Goal: Ask a question

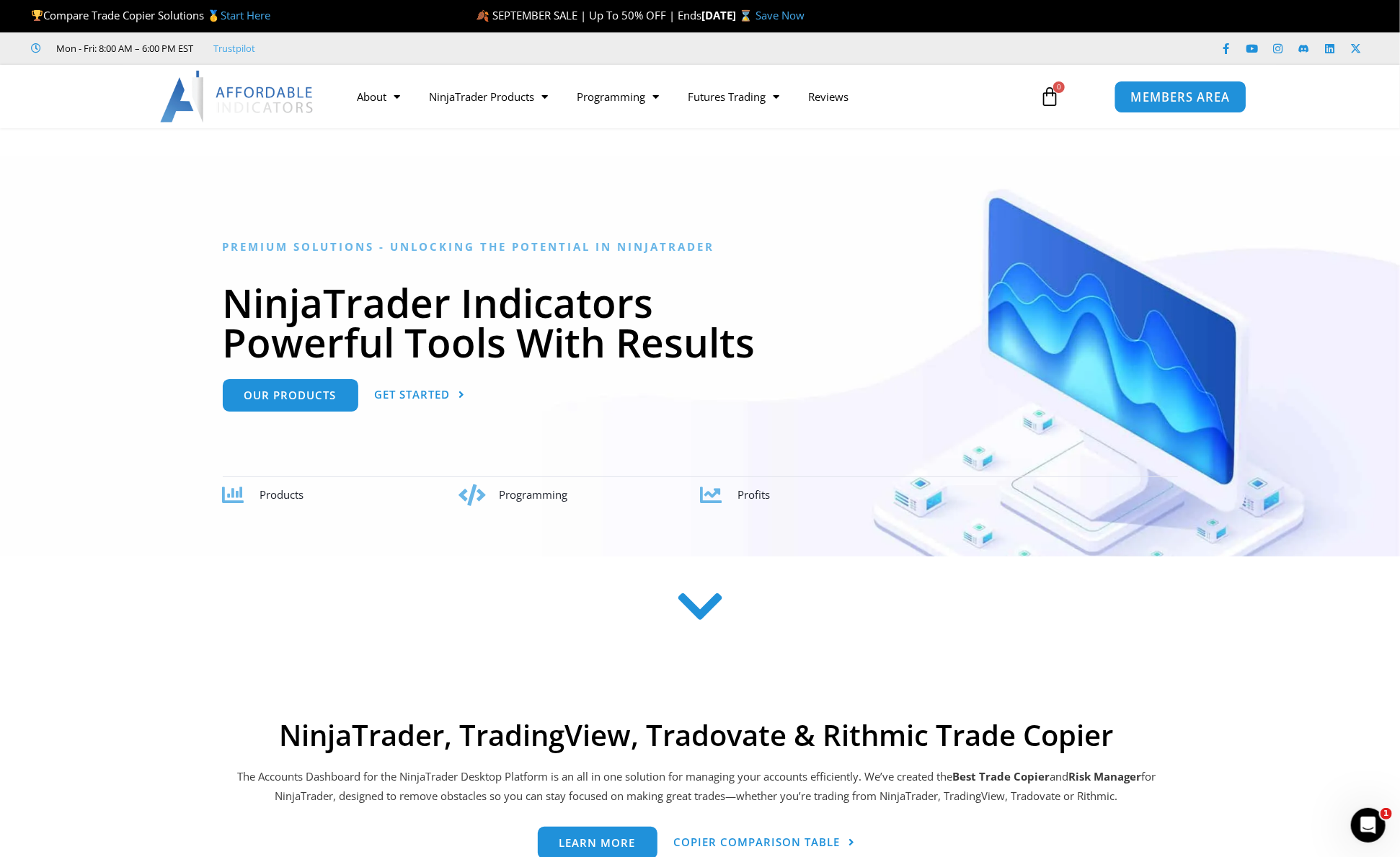
click at [1167, 97] on span "MEMBERS AREA" at bounding box center [1180, 96] width 99 height 12
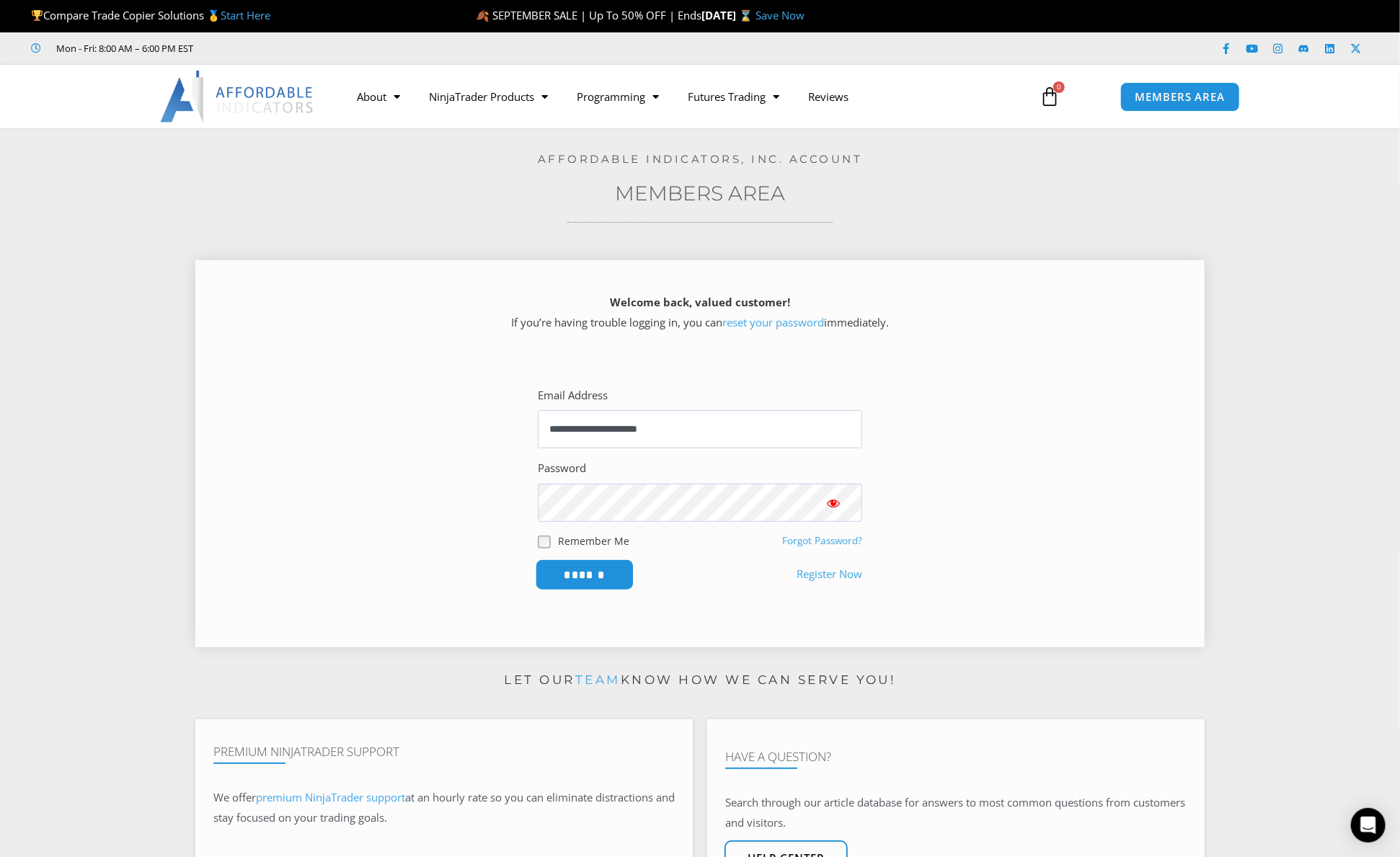
click at [587, 570] on input "******" at bounding box center [586, 574] width 99 height 31
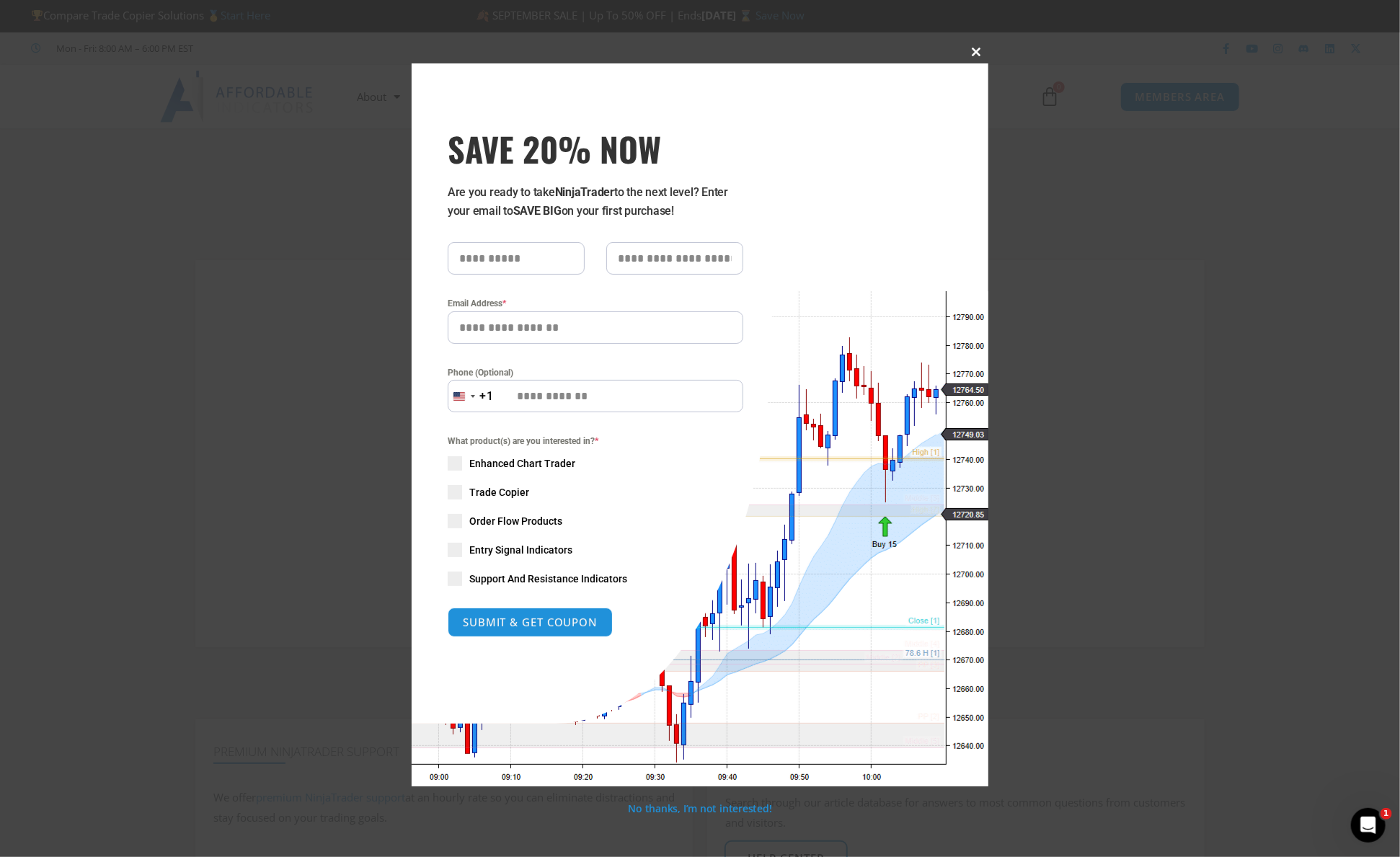
click at [979, 52] on span "SAVE 20% NOW popup" at bounding box center [977, 51] width 23 height 8
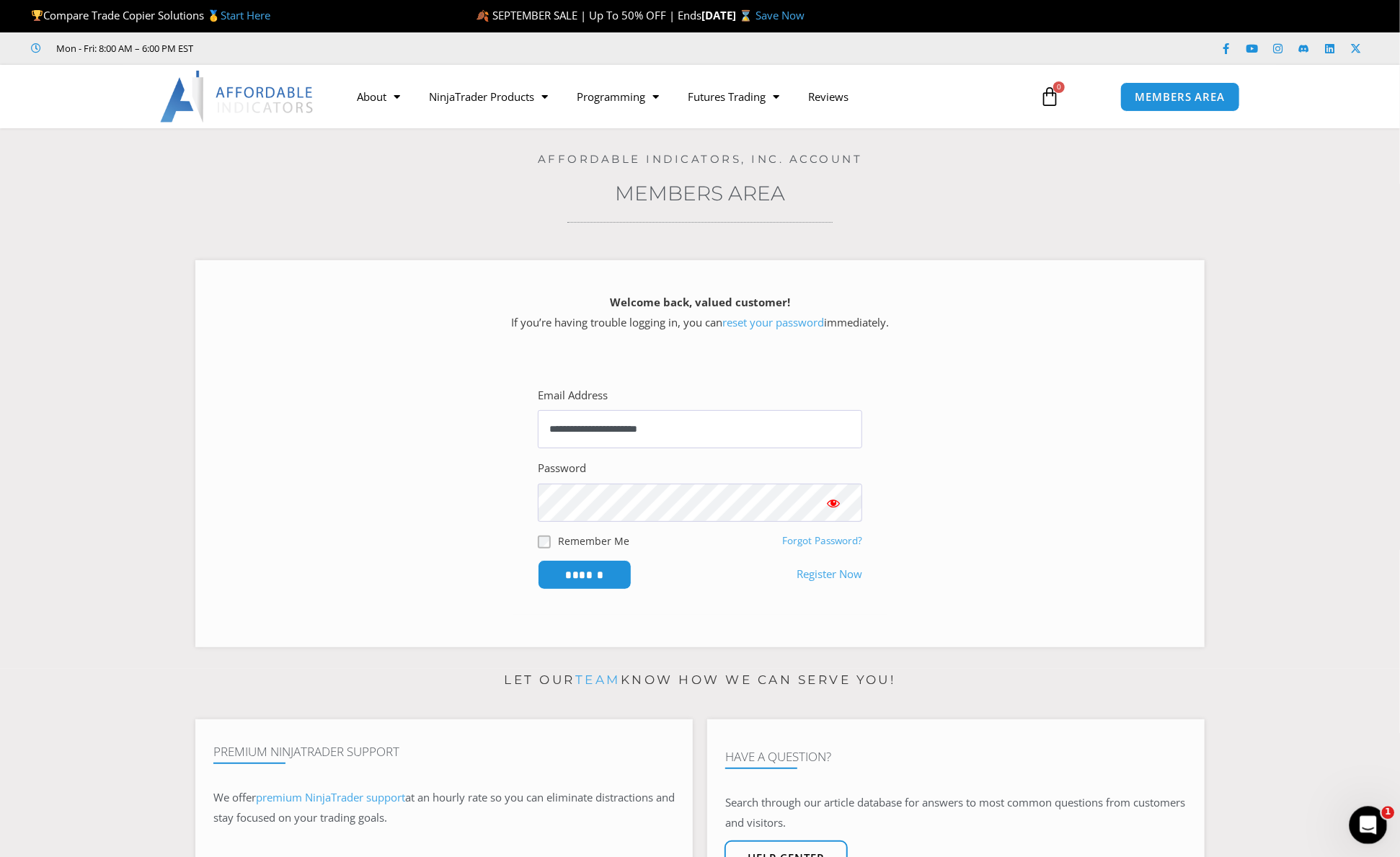
click at [1363, 817] on icon "Open Intercom Messenger" at bounding box center [1366, 822] width 23 height 23
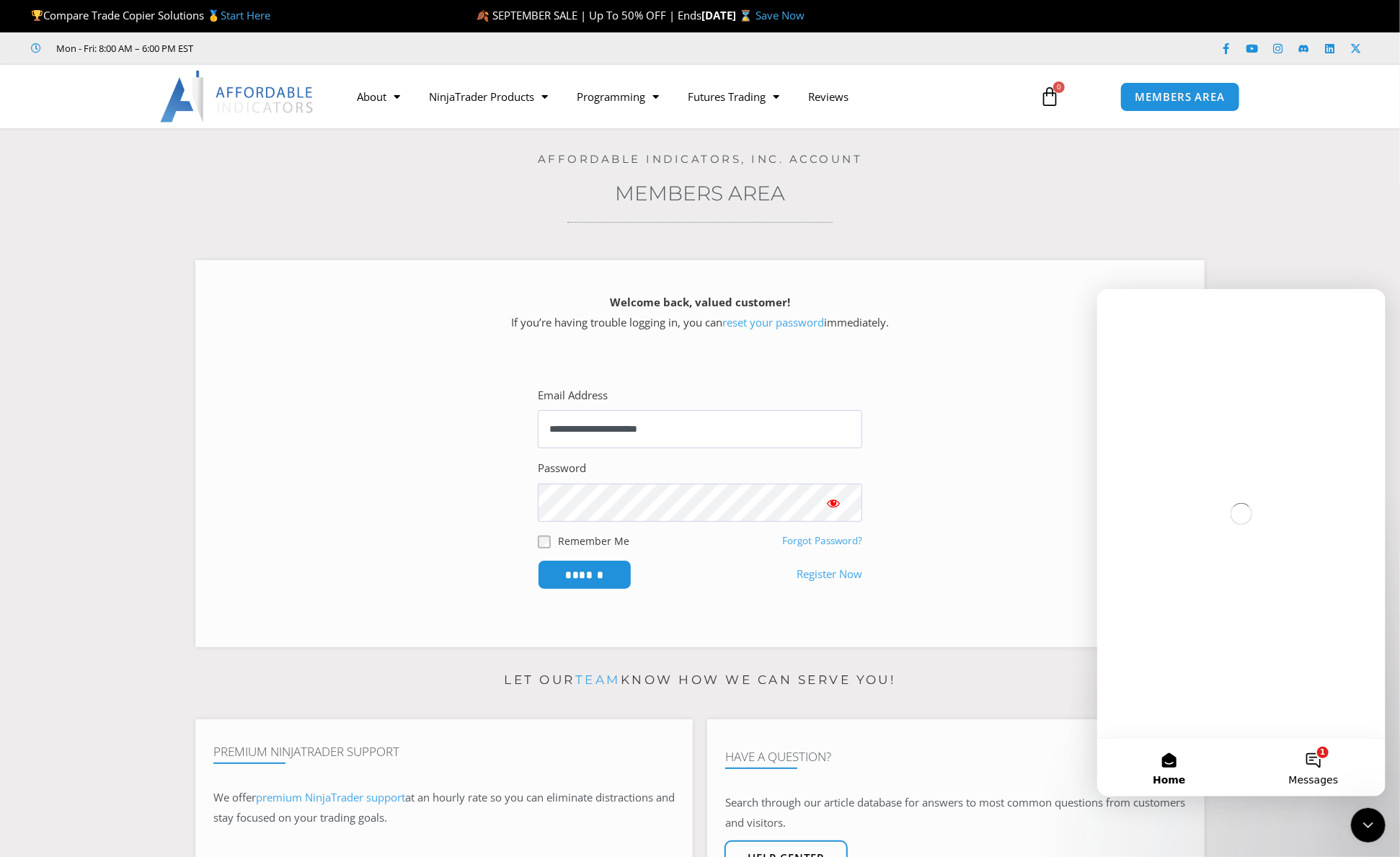
click at [1313, 751] on button "1 Messages" at bounding box center [1313, 767] width 144 height 58
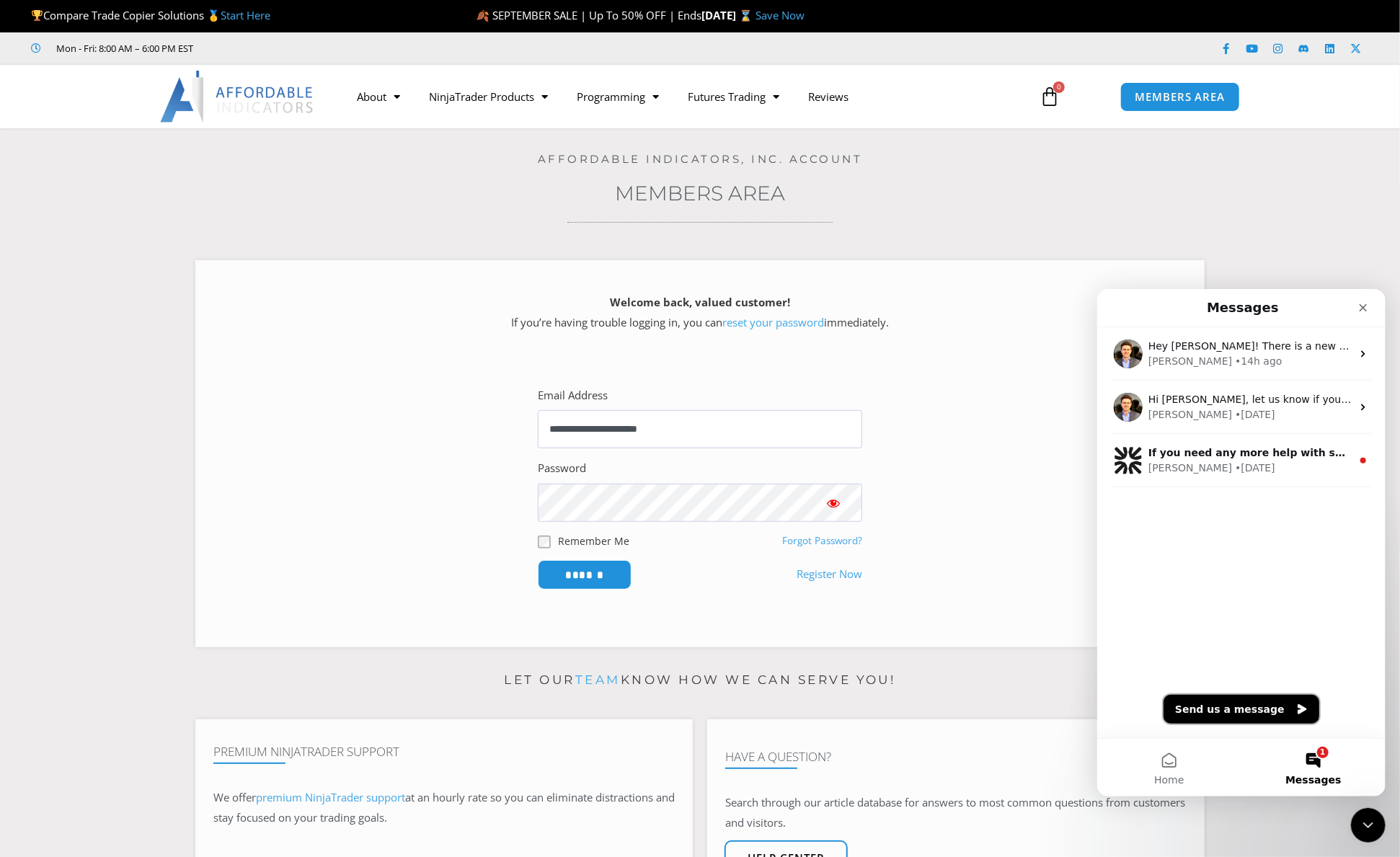
click at [1297, 704] on icon "Send us a message" at bounding box center [1301, 708] width 8 height 10
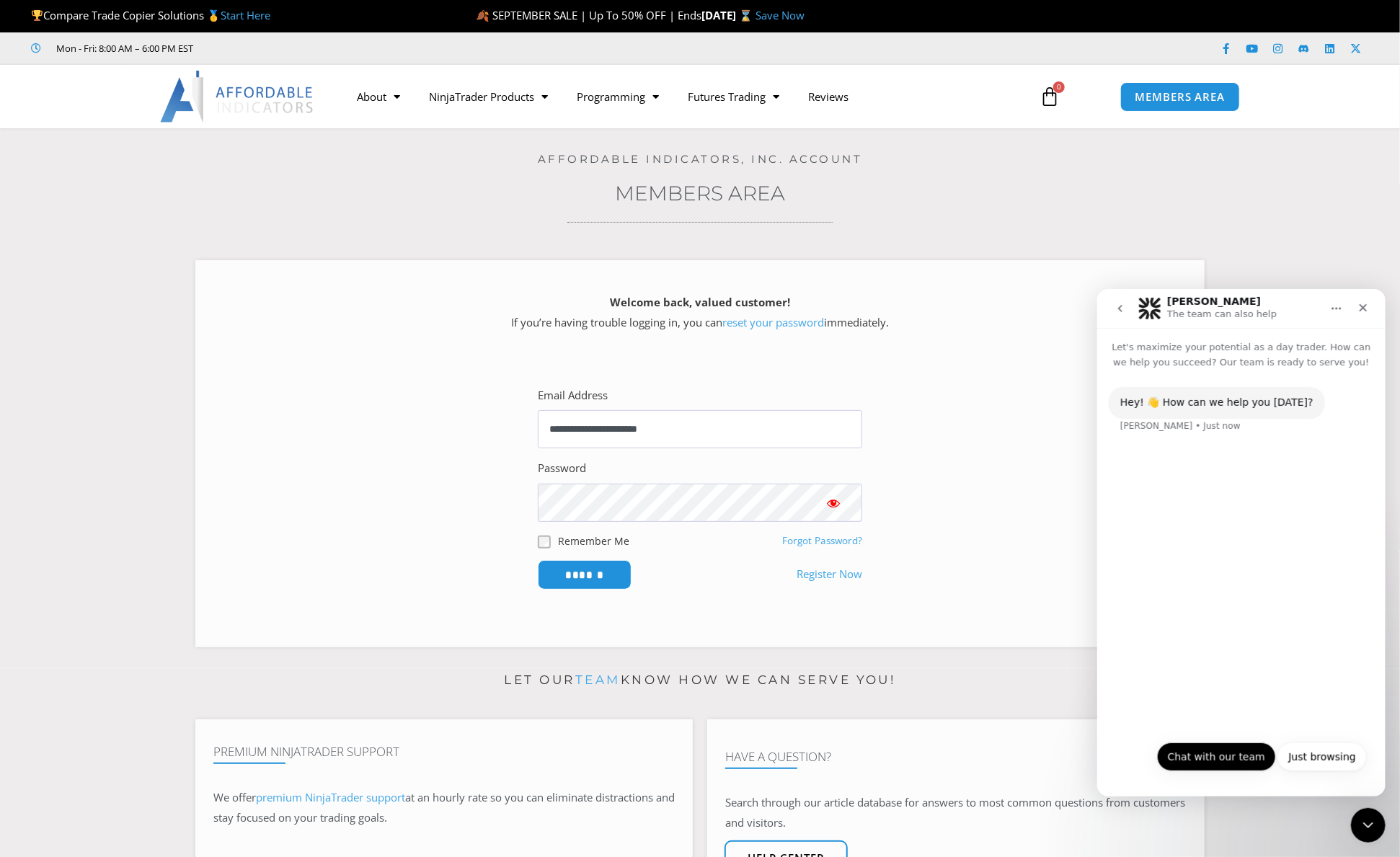
click at [1220, 758] on button "Chat with our team" at bounding box center [1215, 755] width 119 height 29
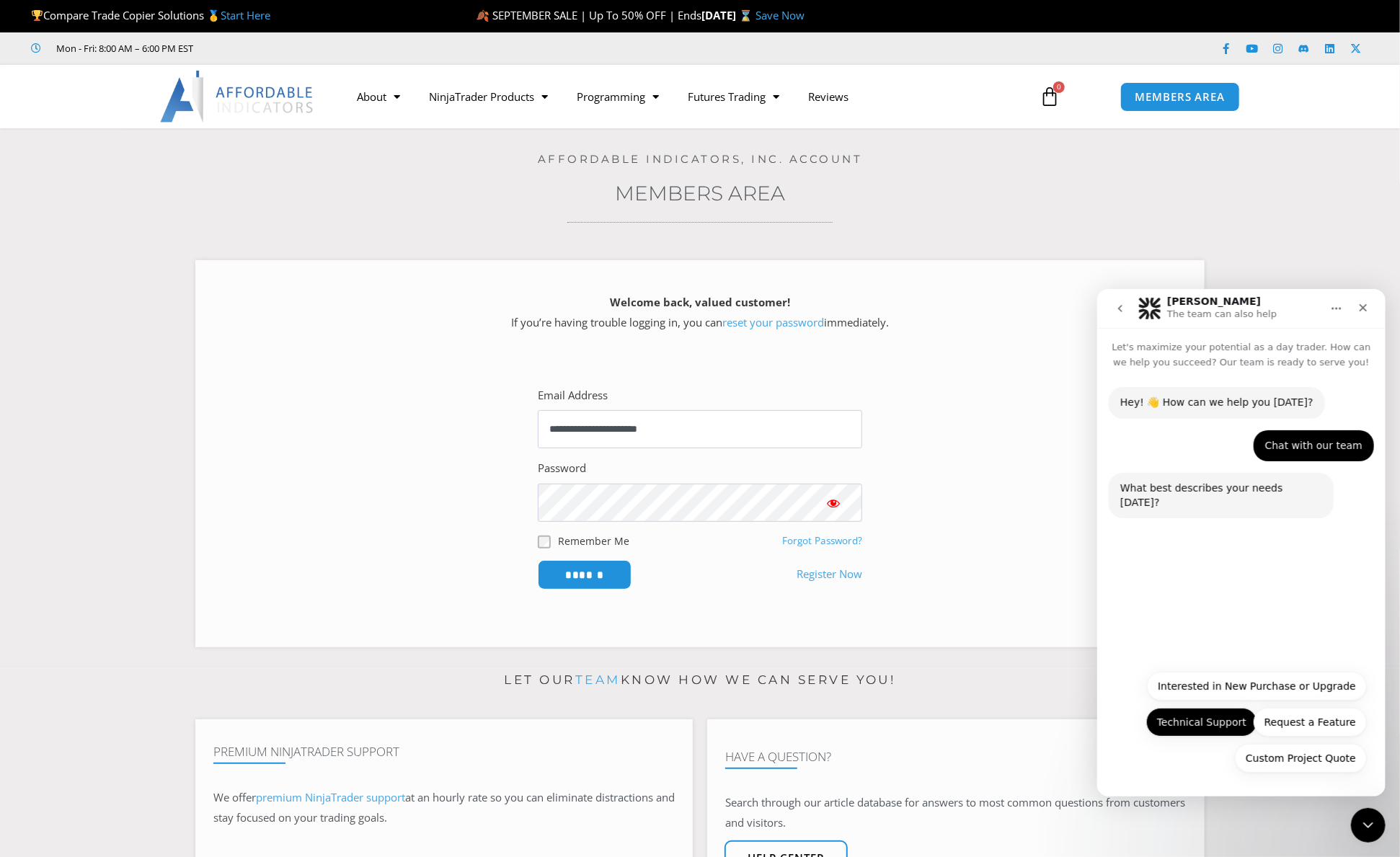
click at [1204, 719] on button "Technical Support" at bounding box center [1201, 721] width 111 height 29
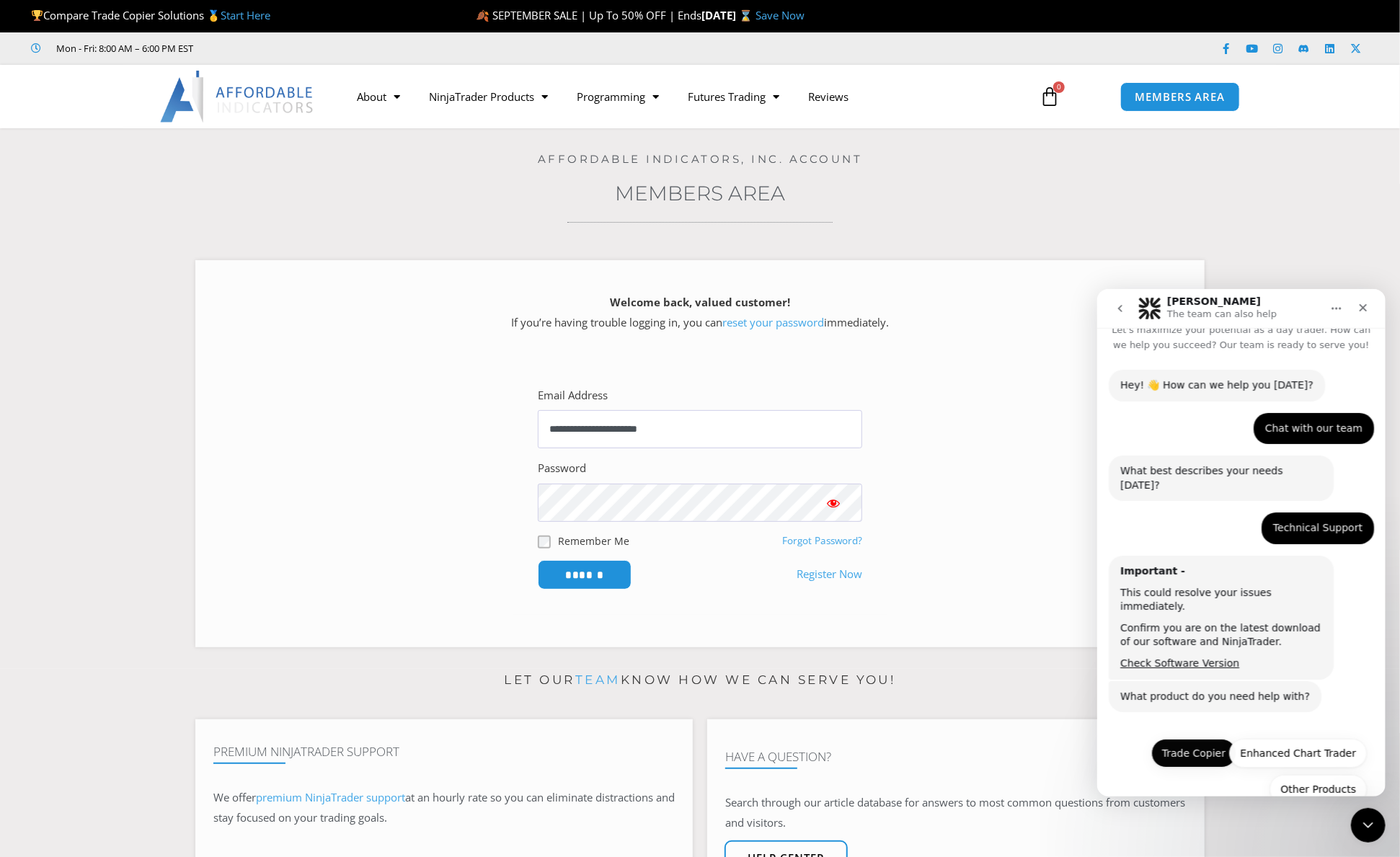
scroll to position [21, 0]
click at [1194, 735] on button "Trade Copier" at bounding box center [1193, 749] width 85 height 29
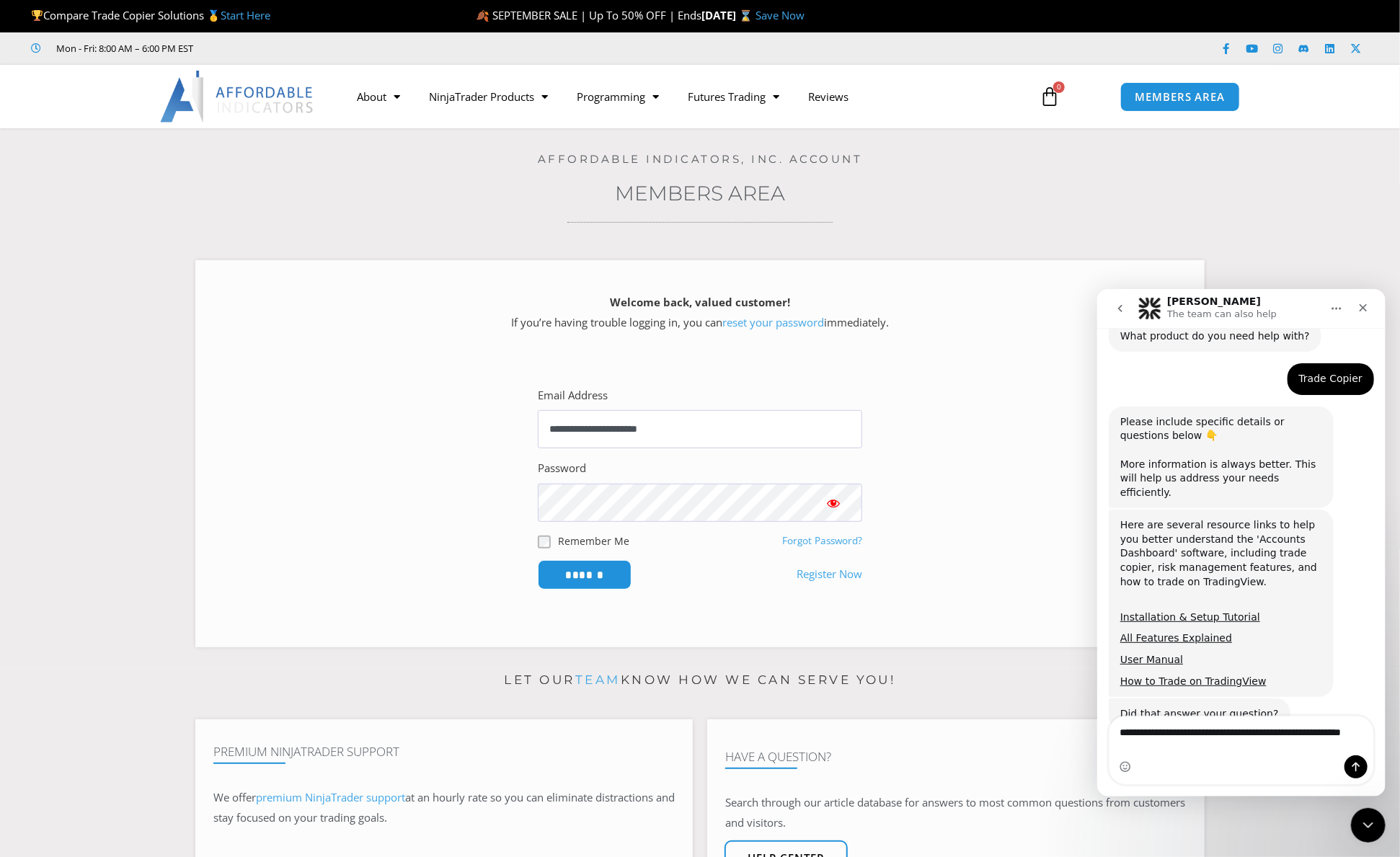
scroll to position [378, 0]
type textarea "**********"
click at [1364, 763] on button "Send a message…" at bounding box center [1355, 766] width 23 height 23
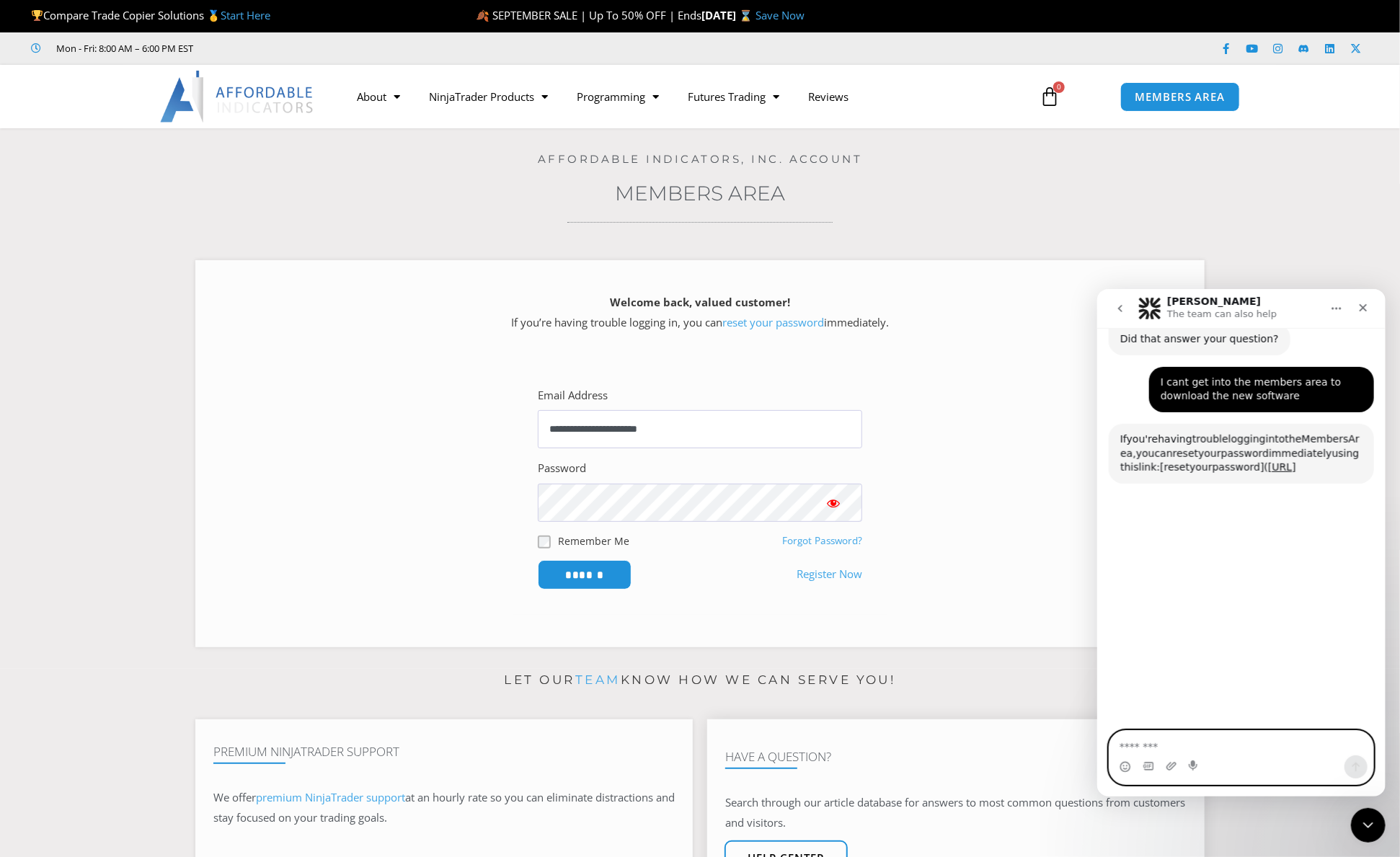
scroll to position [752, 0]
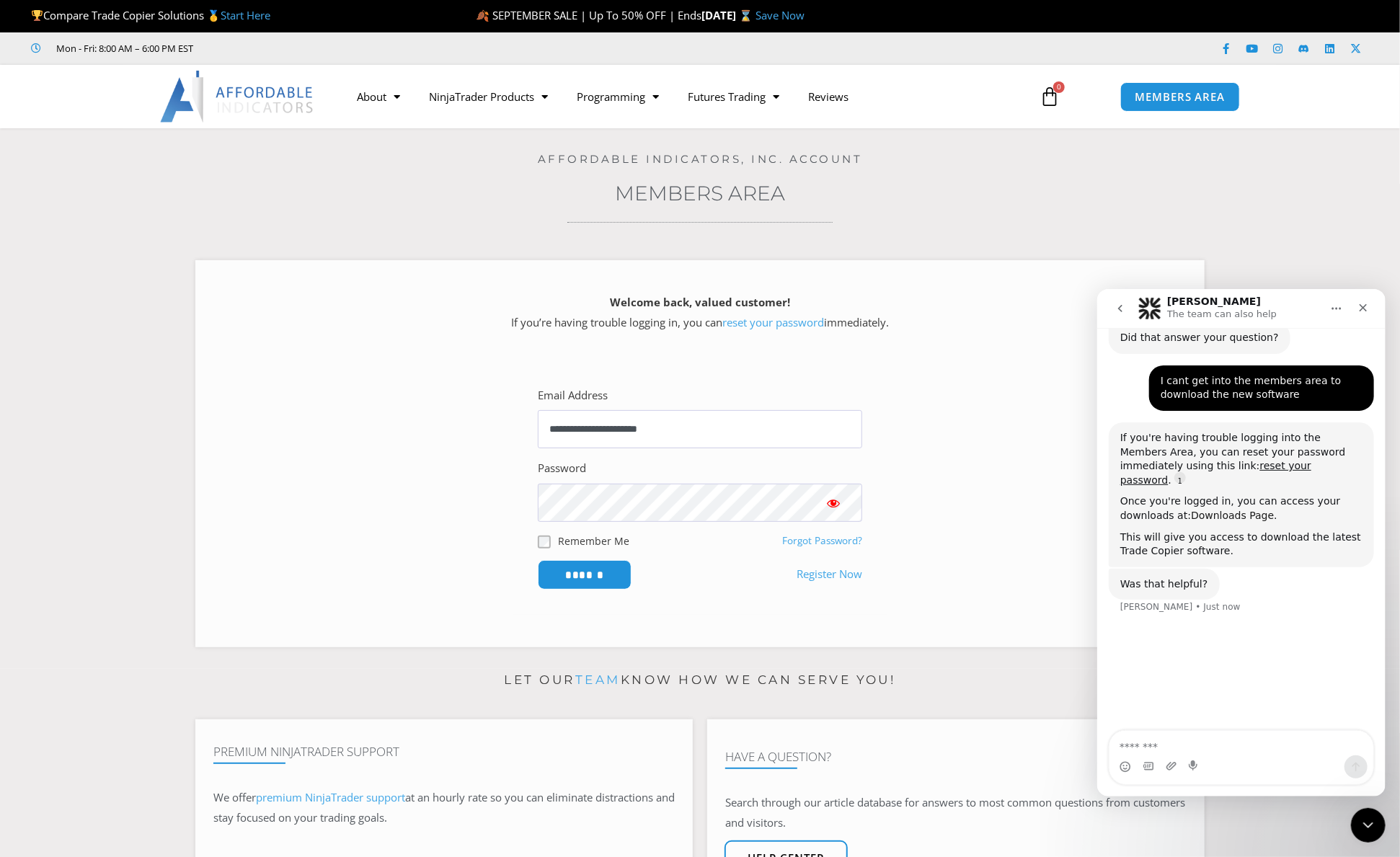
click at [1227, 509] on link "Downloads Page" at bounding box center [1232, 514] width 83 height 11
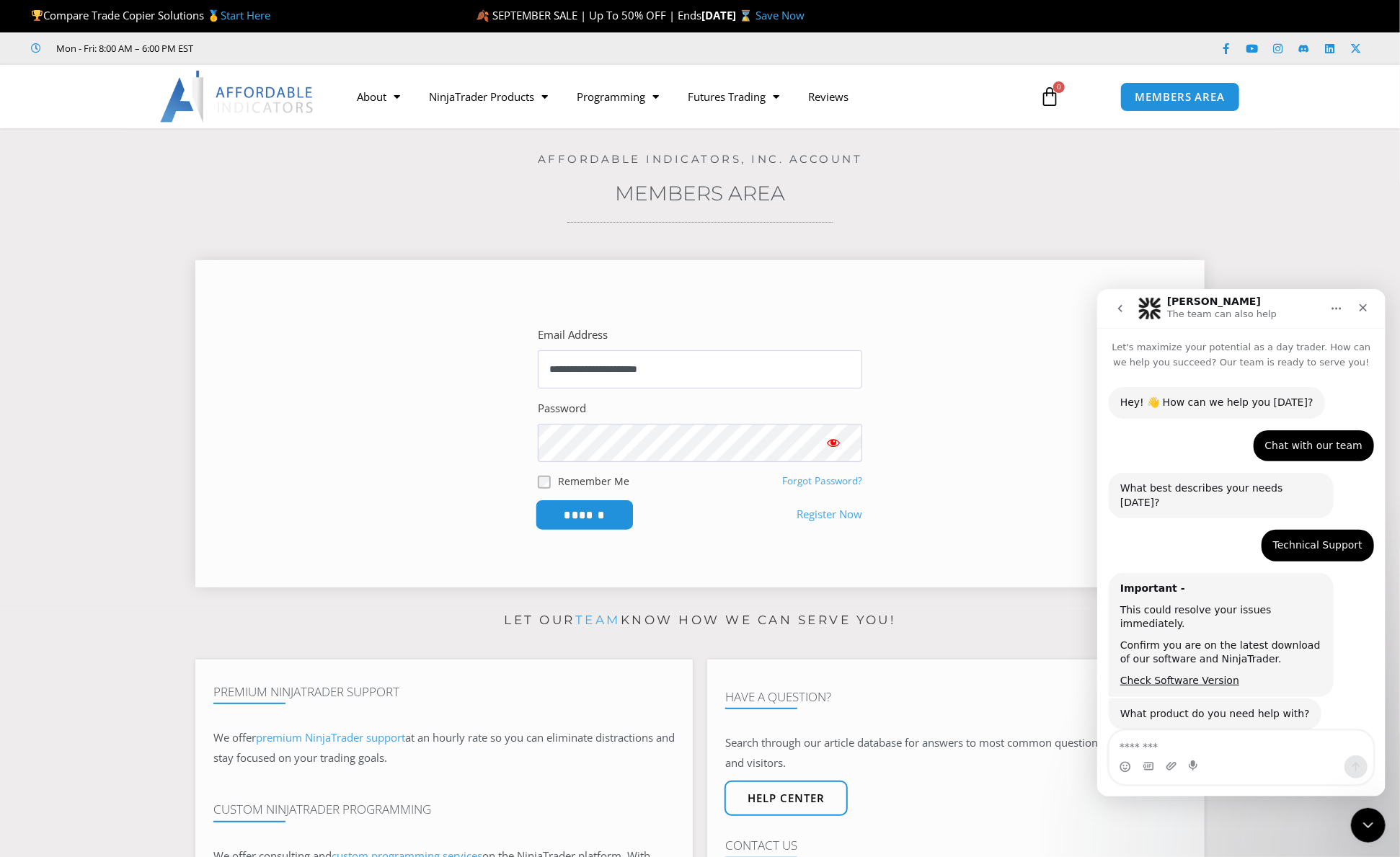
scroll to position [596, 0]
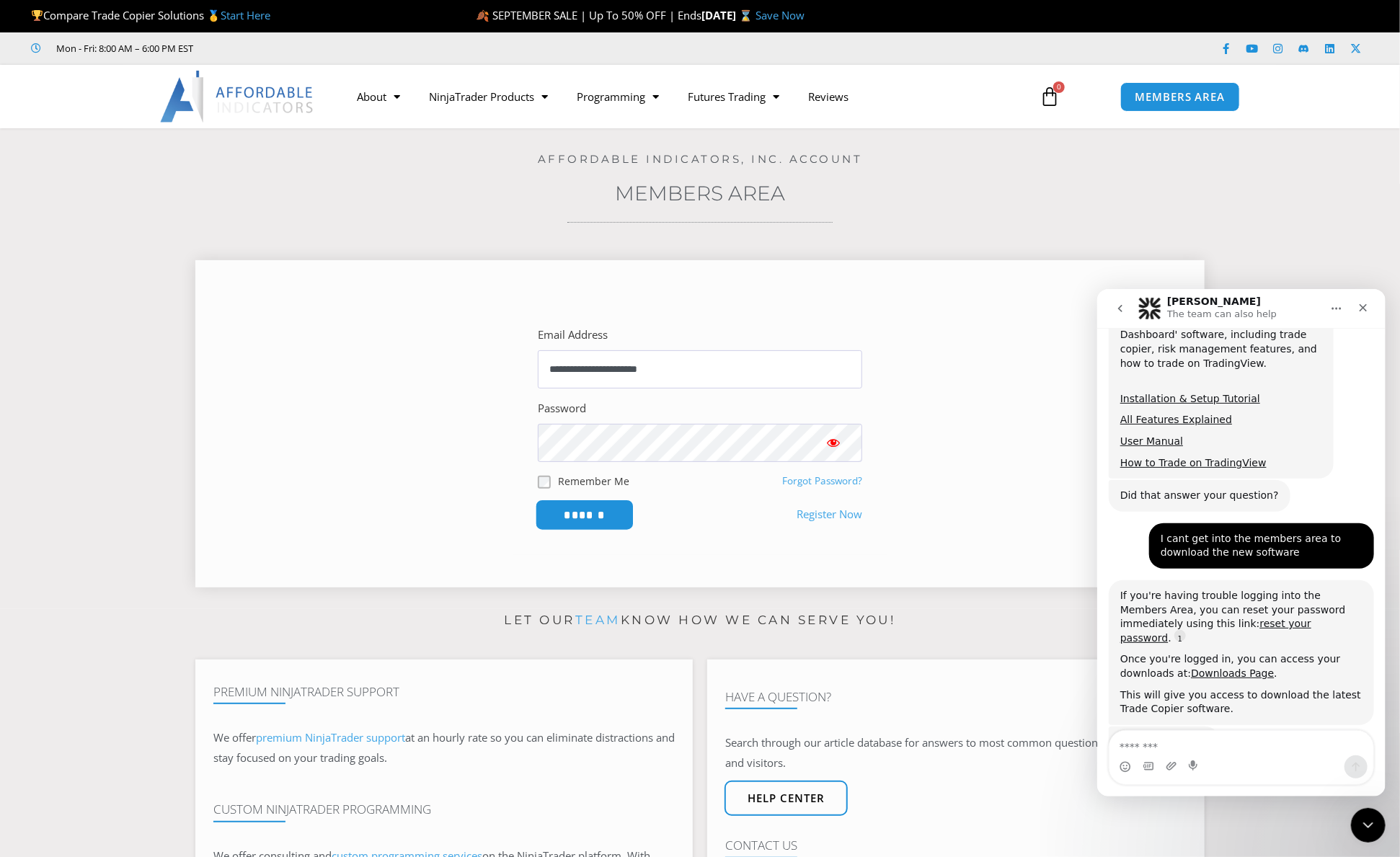
click at [590, 509] on input "******" at bounding box center [586, 514] width 99 height 31
